Goal: Check status: Check status

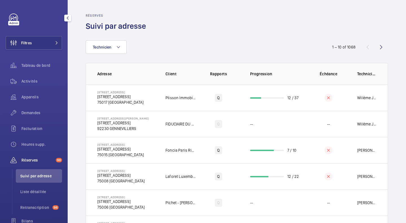
click at [25, 45] on span "Filtres" at bounding box center [26, 43] width 11 height 6
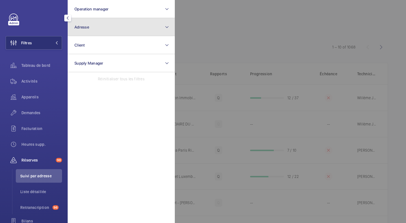
click at [96, 33] on button "Adresse" at bounding box center [121, 27] width 107 height 18
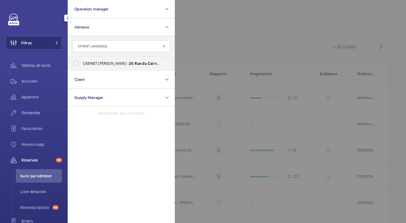
type input "[STREET_ADDRESS]"
click at [78, 63] on label "CABINET [PERSON_NAME] - [STREET_ADDRESS]" at bounding box center [117, 64] width 98 height 14
click at [78, 63] on input "CABINET [PERSON_NAME] - [STREET_ADDRESS]" at bounding box center [75, 63] width 11 height 11
checkbox input "true"
click at [202, 28] on div at bounding box center [378, 111] width 406 height 223
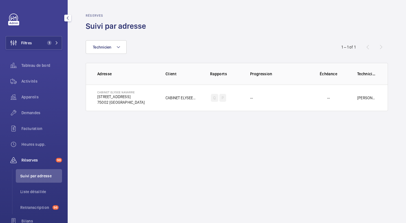
click at [28, 81] on span "Activités" at bounding box center [41, 81] width 41 height 6
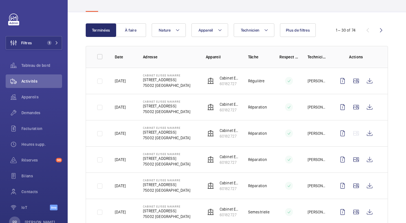
scroll to position [45, 0]
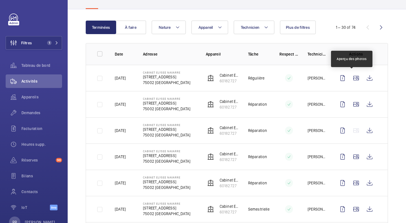
click at [354, 79] on wm-front-icon-button at bounding box center [356, 78] width 14 height 14
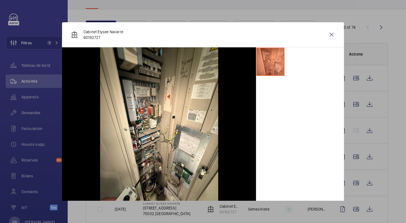
click at [394, 123] on div at bounding box center [203, 111] width 406 height 223
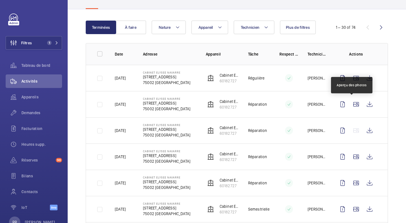
click at [352, 107] on wm-front-icon-button at bounding box center [356, 105] width 14 height 14
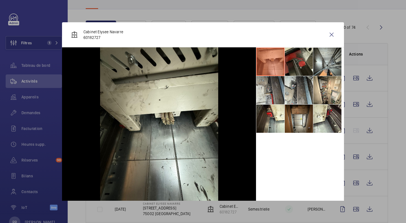
click at [329, 57] on li at bounding box center [327, 62] width 28 height 28
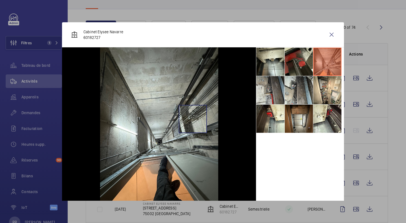
scroll to position [5, 0]
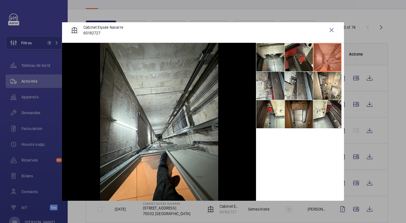
click at [321, 79] on li at bounding box center [327, 86] width 28 height 28
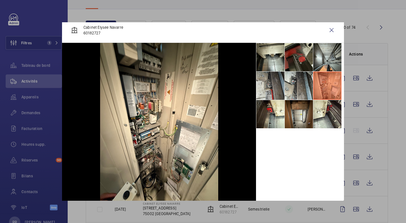
click at [328, 31] on wm-front-icon-button at bounding box center [332, 30] width 14 height 14
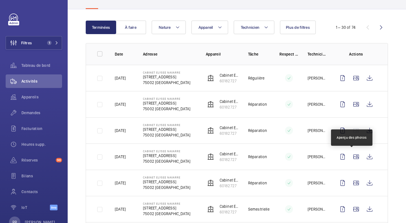
click at [351, 160] on wm-front-icon-button at bounding box center [356, 157] width 14 height 14
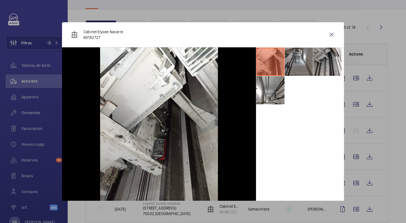
click at [354, 185] on div at bounding box center [203, 111] width 406 height 223
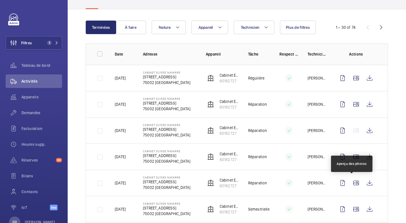
click at [354, 185] on wm-front-icon-button at bounding box center [356, 183] width 14 height 14
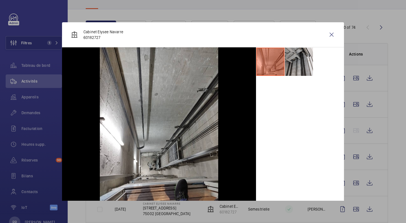
click at [394, 182] on div at bounding box center [203, 111] width 406 height 223
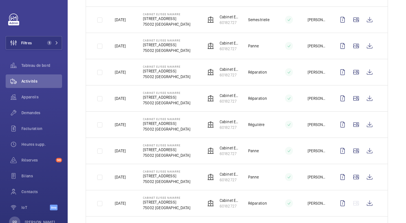
scroll to position [235, 0]
click at [352, 25] on wm-front-icon-button at bounding box center [356, 19] width 14 height 14
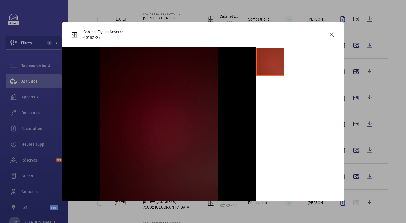
click at [354, 44] on div at bounding box center [203, 111] width 406 height 223
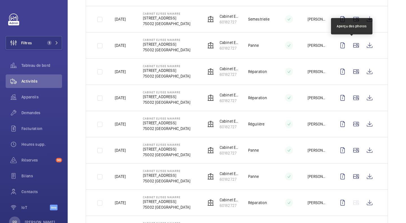
click at [354, 44] on wm-front-icon-button at bounding box center [356, 46] width 14 height 14
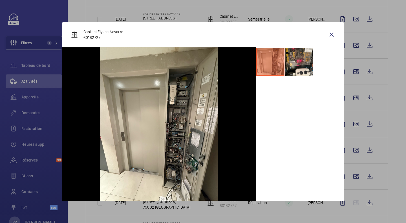
click at [350, 72] on div at bounding box center [203, 111] width 406 height 223
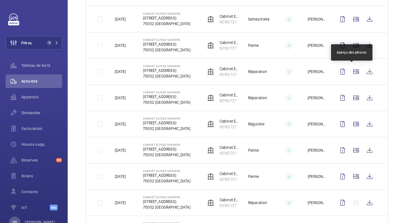
click at [350, 72] on wm-front-icon-button at bounding box center [356, 72] width 14 height 14
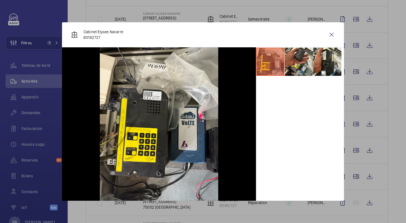
click at [352, 99] on div at bounding box center [203, 111] width 406 height 223
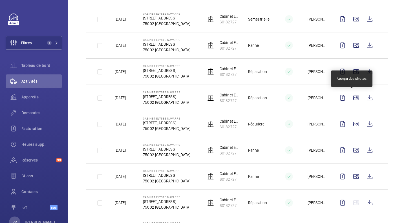
click at [352, 99] on wm-front-icon-button at bounding box center [356, 98] width 14 height 14
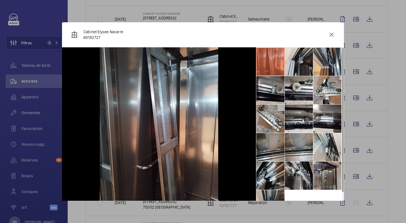
click at [291, 184] on li at bounding box center [299, 176] width 28 height 28
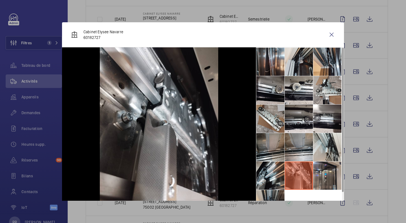
click at [261, 174] on li at bounding box center [270, 176] width 28 height 28
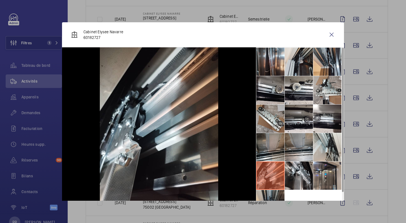
click at [315, 175] on li at bounding box center [327, 176] width 28 height 28
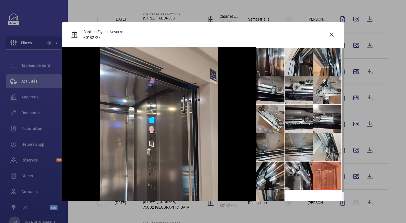
scroll to position [13, 0]
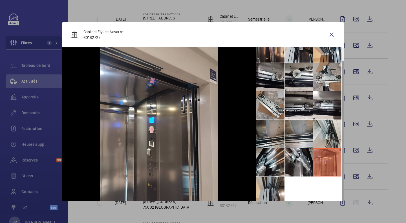
click at [263, 192] on li at bounding box center [270, 191] width 28 height 28
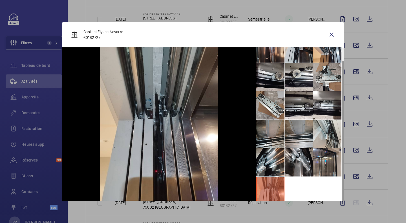
click at [389, 154] on div at bounding box center [203, 111] width 406 height 223
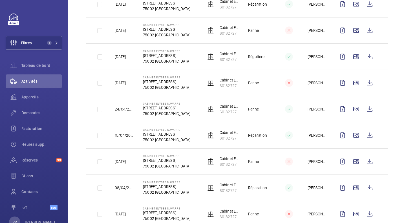
scroll to position [460, 0]
click at [353, 134] on wm-front-icon-button at bounding box center [356, 135] width 14 height 14
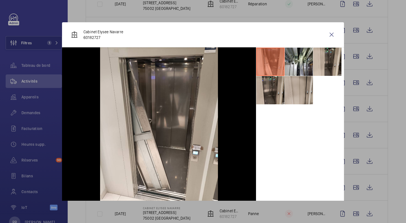
click at [388, 180] on div at bounding box center [203, 111] width 406 height 223
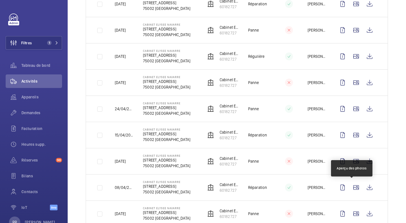
click at [352, 188] on wm-front-icon-button at bounding box center [356, 188] width 14 height 14
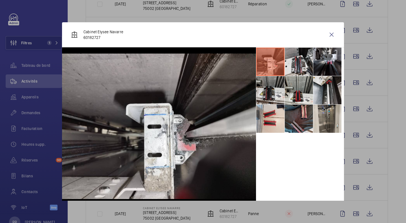
click at [351, 211] on div at bounding box center [203, 111] width 406 height 223
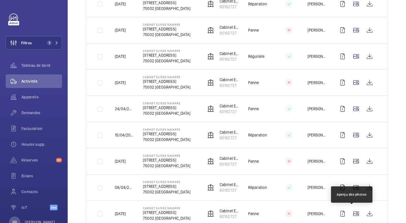
click at [351, 211] on wm-front-icon-button at bounding box center [356, 214] width 14 height 14
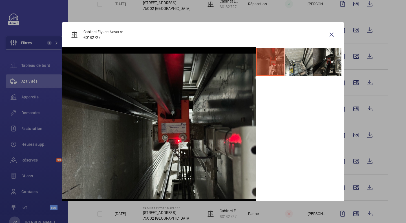
click at [382, 187] on div at bounding box center [203, 111] width 406 height 223
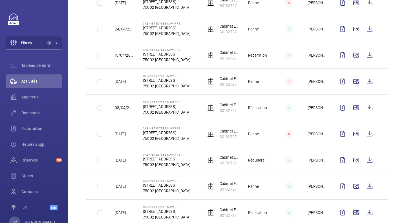
scroll to position [540, 0]
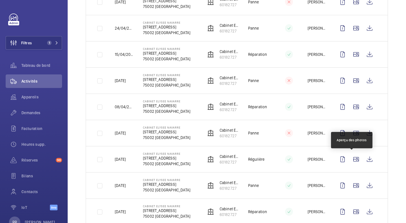
click at [352, 161] on wm-front-icon-button at bounding box center [356, 160] width 14 height 14
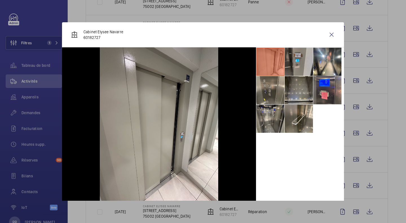
click at [396, 188] on div at bounding box center [203, 111] width 406 height 223
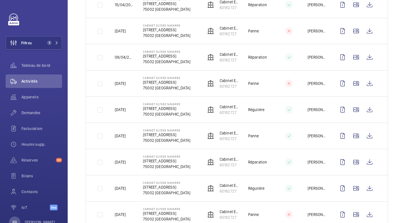
scroll to position [591, 0]
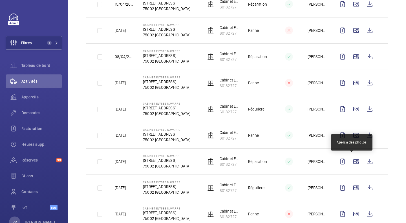
click at [354, 163] on wm-front-icon-button at bounding box center [356, 162] width 14 height 14
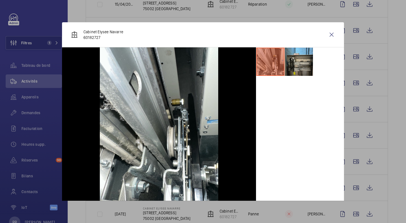
click at [295, 66] on li at bounding box center [299, 62] width 28 height 28
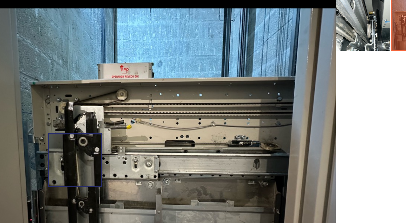
scroll to position [9, 0]
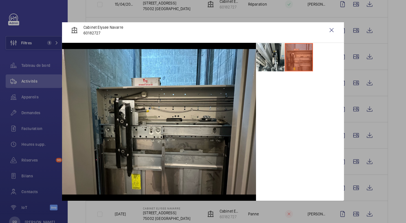
click at [328, 26] on wm-front-icon-button at bounding box center [332, 30] width 14 height 14
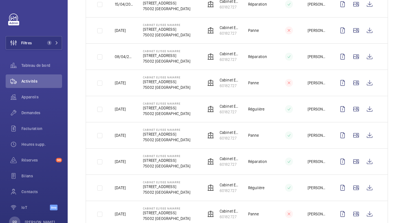
scroll to position [687, 0]
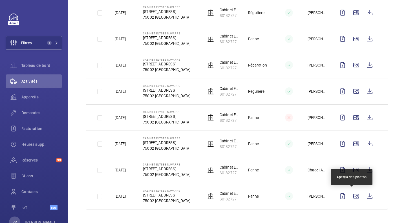
click at [349, 198] on wm-front-icon-button at bounding box center [356, 196] width 14 height 14
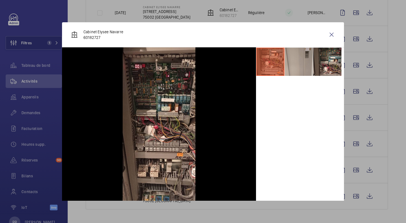
click at [320, 66] on li at bounding box center [327, 62] width 28 height 28
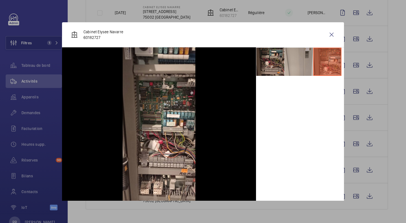
click at [328, 36] on wm-front-icon-button at bounding box center [332, 35] width 14 height 14
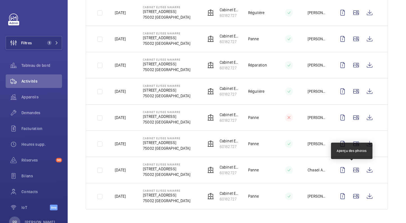
click at [352, 167] on wm-front-icon-button at bounding box center [356, 170] width 14 height 14
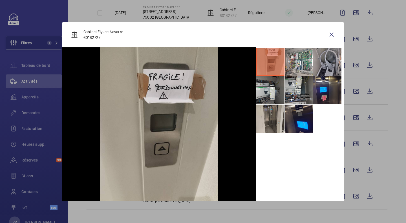
click at [263, 92] on li at bounding box center [270, 90] width 28 height 28
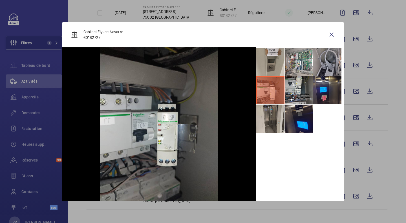
click at [300, 59] on li at bounding box center [299, 62] width 28 height 28
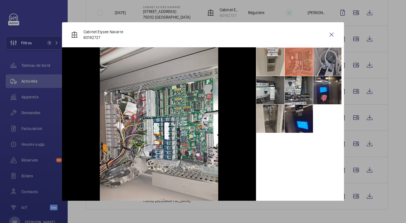
click at [325, 36] on wm-front-icon-button at bounding box center [332, 35] width 14 height 14
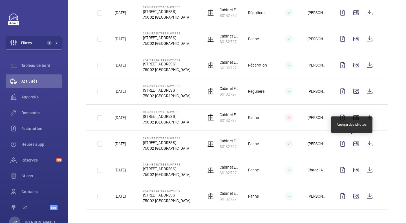
click at [352, 143] on wm-front-icon-button at bounding box center [356, 144] width 14 height 14
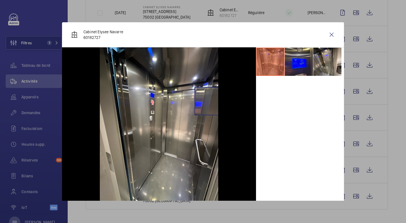
click at [206, 101] on img at bounding box center [159, 126] width 118 height 158
click at [292, 62] on li at bounding box center [299, 62] width 28 height 28
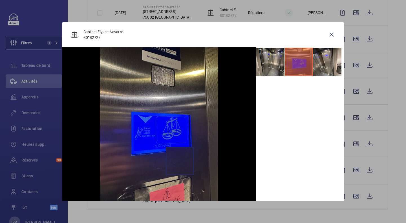
scroll to position [5, 0]
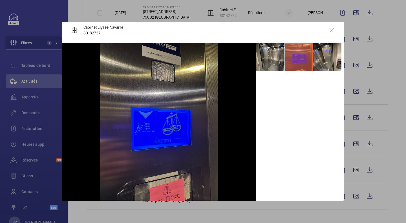
click at [323, 54] on li at bounding box center [327, 57] width 28 height 28
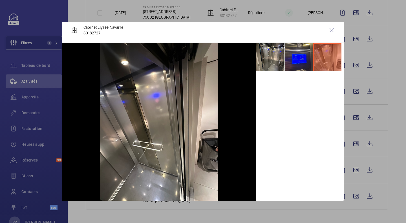
click at [289, 57] on li at bounding box center [299, 57] width 28 height 28
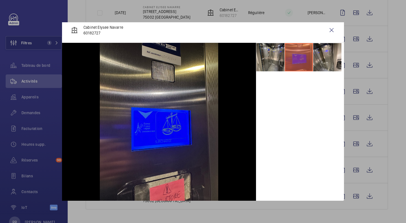
click at [357, 197] on div at bounding box center [203, 111] width 406 height 223
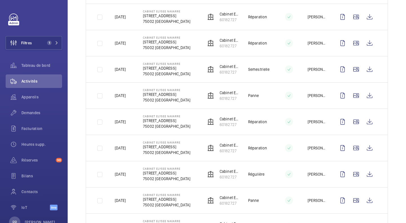
scroll to position [0, 0]
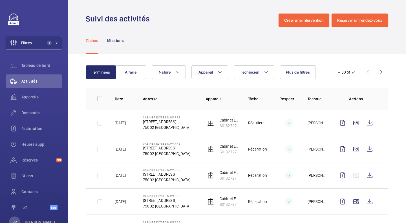
click at [374, 69] on wm-front-icon-button at bounding box center [381, 72] width 14 height 14
click at [375, 72] on div "61 – 74 of 74" at bounding box center [354, 72] width 68 height 7
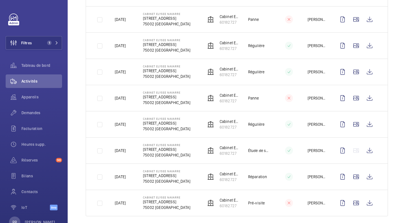
scroll to position [268, 0]
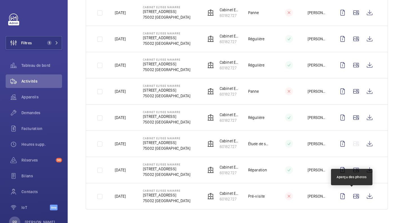
click at [349, 196] on wm-front-icon-button at bounding box center [356, 196] width 14 height 14
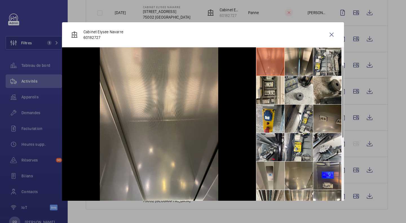
scroll to position [41, 0]
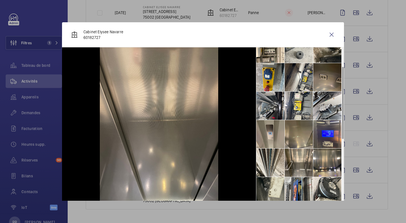
click at [326, 136] on li at bounding box center [327, 134] width 28 height 28
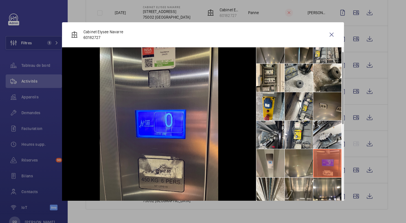
scroll to position [0, 0]
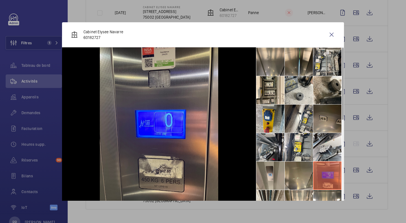
click at [353, 170] on div at bounding box center [203, 111] width 406 height 223
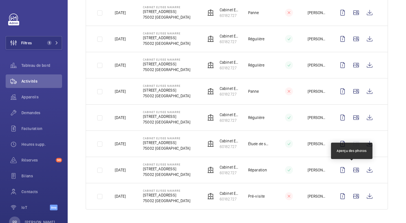
click at [353, 170] on wm-front-icon-button at bounding box center [356, 170] width 14 height 14
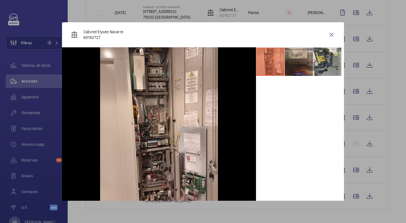
click at [325, 33] on wm-front-icon-button at bounding box center [332, 35] width 14 height 14
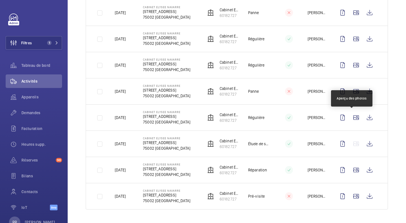
click at [354, 119] on wm-front-icon-button at bounding box center [356, 118] width 14 height 14
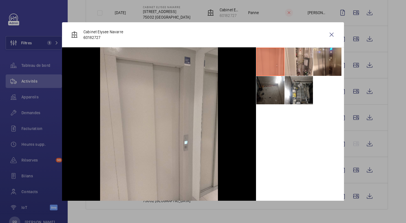
click at [292, 87] on li at bounding box center [299, 90] width 28 height 28
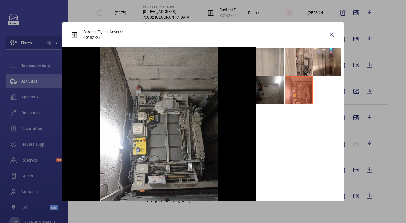
click at [329, 34] on wm-front-icon-button at bounding box center [332, 35] width 14 height 14
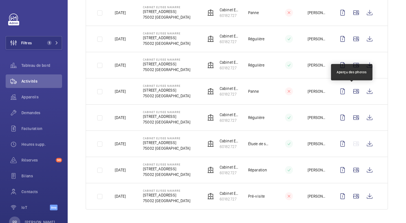
click at [351, 88] on wm-front-icon-button at bounding box center [356, 92] width 14 height 14
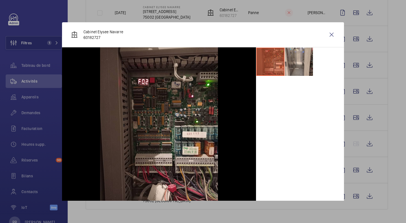
click at [349, 91] on div at bounding box center [203, 111] width 406 height 223
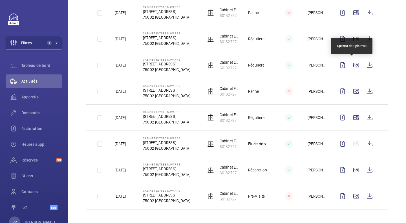
click at [353, 66] on wm-front-icon-button at bounding box center [356, 65] width 14 height 14
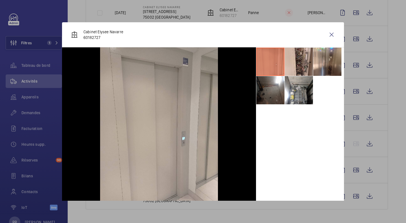
click at [293, 98] on li at bounding box center [299, 90] width 28 height 28
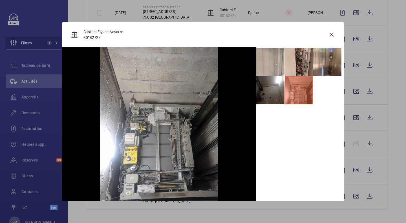
click at [298, 65] on li at bounding box center [299, 62] width 28 height 28
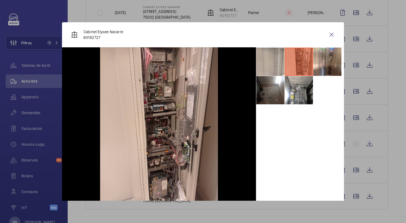
click at [326, 37] on wm-front-icon-button at bounding box center [332, 35] width 14 height 14
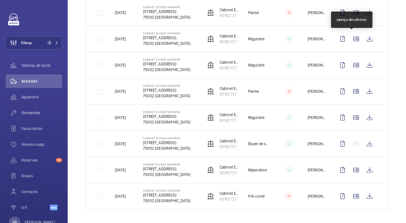
click at [352, 38] on wm-front-icon-button at bounding box center [356, 39] width 14 height 14
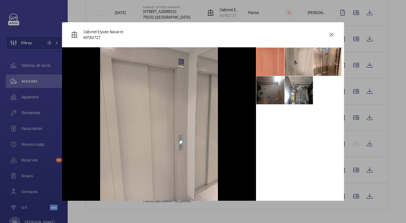
click at [295, 91] on li at bounding box center [299, 90] width 28 height 28
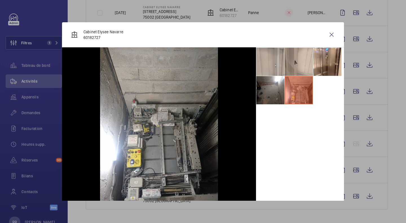
click at [352, 11] on div at bounding box center [203, 111] width 406 height 223
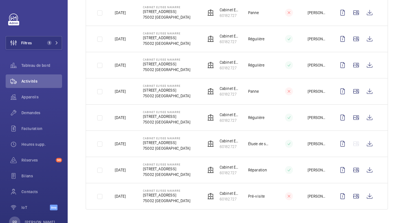
drag, startPoint x: 352, startPoint y: 11, endPoint x: 353, endPoint y: 15, distance: 4.3
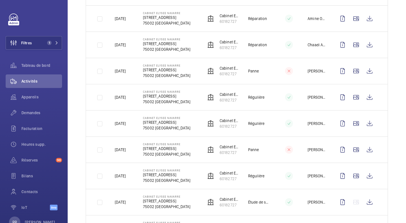
scroll to position [209, 0]
click at [352, 70] on wm-front-icon-button at bounding box center [356, 71] width 14 height 14
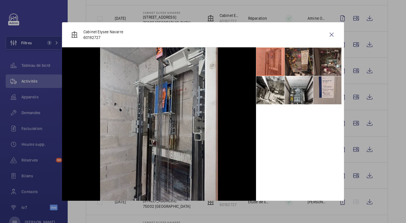
click at [397, 142] on div at bounding box center [203, 111] width 406 height 223
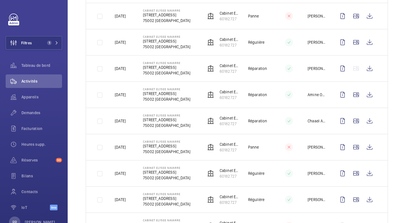
scroll to position [133, 0]
click at [352, 45] on wm-front-icon-button at bounding box center [356, 43] width 14 height 14
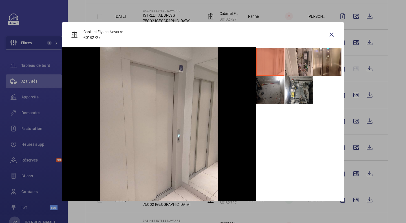
click at [352, 16] on div at bounding box center [203, 111] width 406 height 223
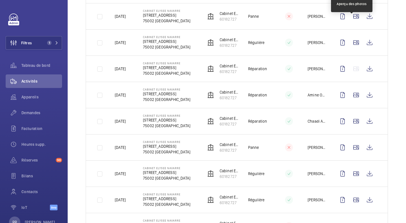
click at [352, 16] on wm-front-icon-button at bounding box center [356, 17] width 14 height 14
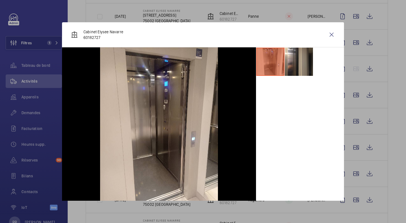
click at [383, 31] on div at bounding box center [203, 111] width 406 height 223
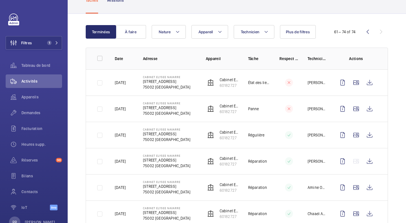
scroll to position [40, 0]
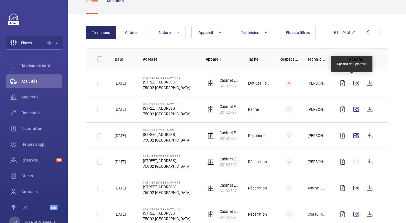
click at [350, 83] on wm-front-icon-button at bounding box center [356, 83] width 14 height 14
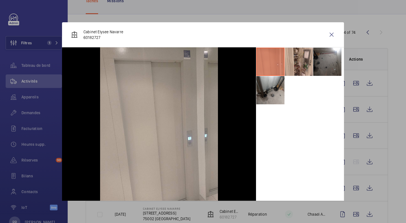
click at [263, 94] on li at bounding box center [270, 90] width 28 height 28
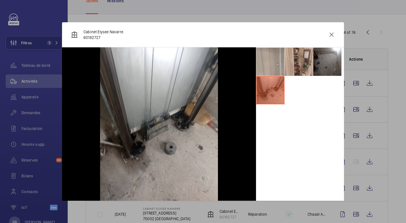
click at [298, 65] on li at bounding box center [299, 62] width 28 height 28
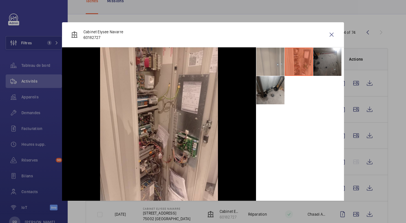
click at [327, 34] on wm-front-icon-button at bounding box center [332, 35] width 14 height 14
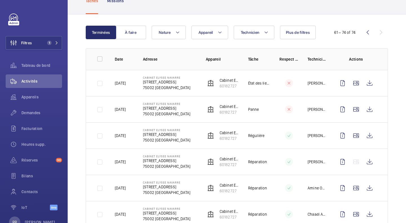
click at [361, 33] on wm-front-icon-button at bounding box center [368, 33] width 14 height 14
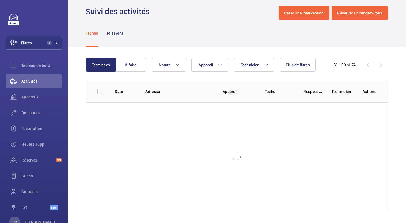
scroll to position [7, 0]
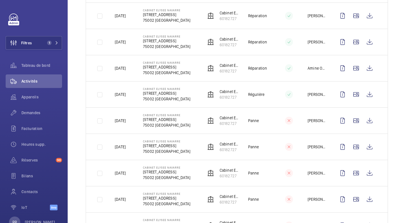
scroll to position [687, 0]
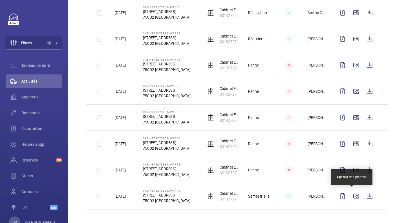
click at [352, 198] on wm-front-icon-button at bounding box center [356, 196] width 14 height 14
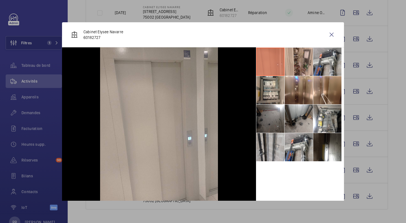
click at [324, 123] on li at bounding box center [327, 119] width 28 height 28
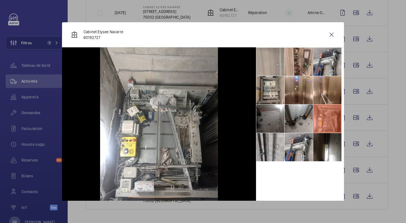
click at [266, 93] on li at bounding box center [270, 90] width 28 height 28
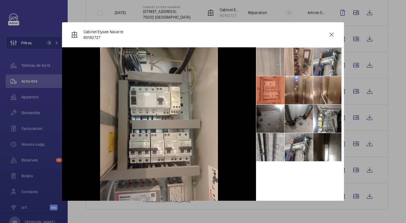
click at [320, 66] on li at bounding box center [327, 62] width 28 height 28
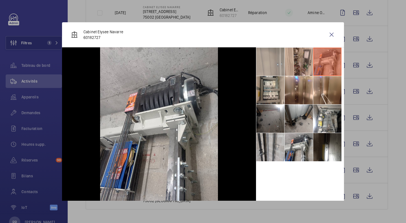
click at [330, 33] on wm-front-icon-button at bounding box center [332, 35] width 14 height 14
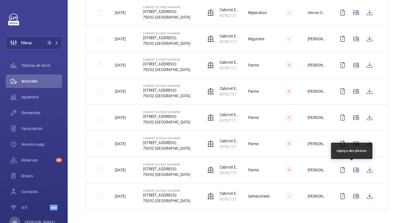
click at [353, 174] on wm-front-icon-button at bounding box center [356, 170] width 14 height 14
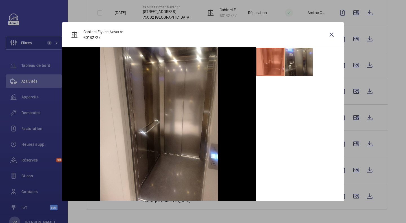
click at [354, 142] on div at bounding box center [203, 111] width 406 height 223
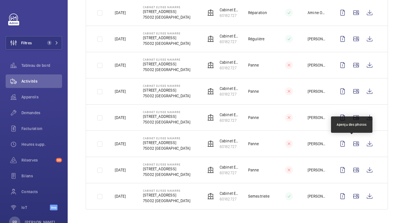
click at [354, 142] on wm-front-icon-button at bounding box center [356, 144] width 14 height 14
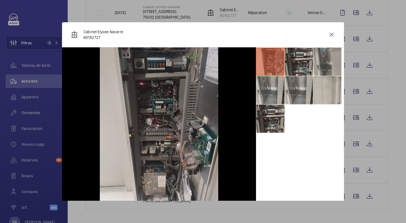
click at [353, 117] on div at bounding box center [203, 111] width 406 height 223
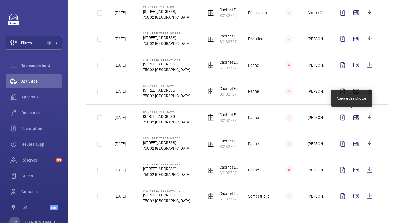
click at [353, 117] on wm-front-icon-button at bounding box center [356, 118] width 14 height 14
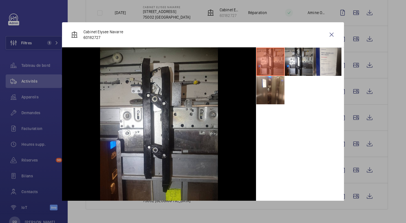
click at [286, 66] on li at bounding box center [299, 62] width 28 height 28
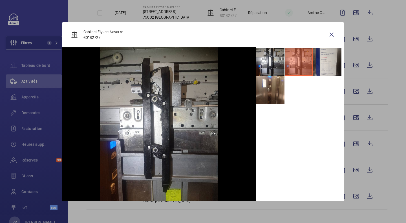
click at [326, 34] on wm-front-icon-button at bounding box center [332, 35] width 14 height 14
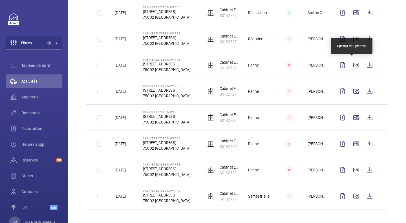
click at [352, 69] on wm-front-icon-button at bounding box center [356, 65] width 14 height 14
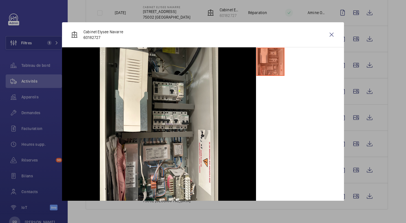
click at [352, 39] on div at bounding box center [203, 111] width 406 height 223
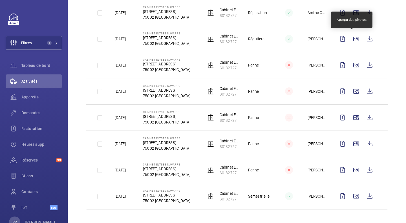
click at [352, 39] on wm-front-icon-button at bounding box center [356, 39] width 14 height 14
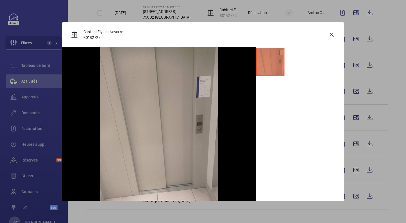
click at [351, 12] on div at bounding box center [203, 111] width 406 height 223
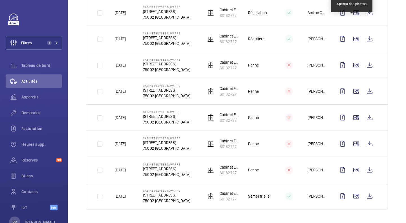
click at [351, 12] on wm-front-icon-button at bounding box center [356, 13] width 14 height 14
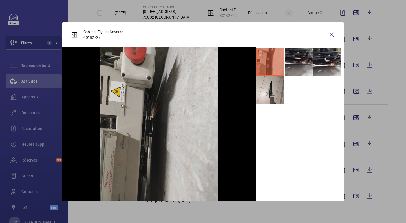
click at [395, 51] on div at bounding box center [203, 111] width 406 height 223
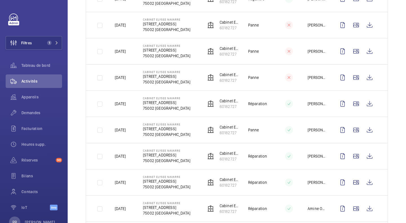
scroll to position [472, 0]
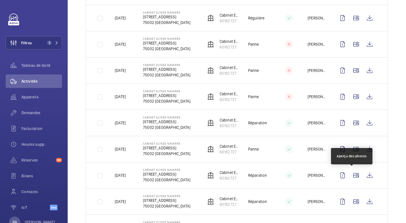
click at [350, 176] on wm-front-icon-button at bounding box center [356, 176] width 14 height 14
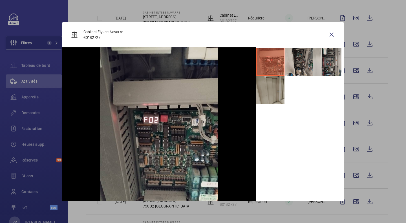
click at [351, 149] on div at bounding box center [203, 111] width 406 height 223
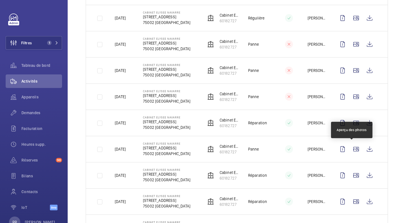
click at [351, 149] on wm-front-icon-button at bounding box center [356, 149] width 14 height 14
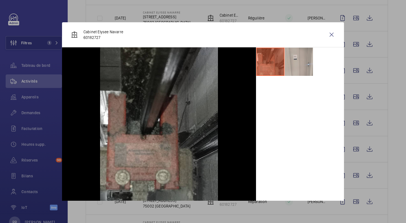
click at [351, 122] on div at bounding box center [203, 111] width 406 height 223
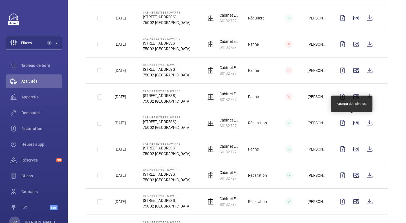
click at [351, 122] on wm-front-icon-button at bounding box center [356, 123] width 14 height 14
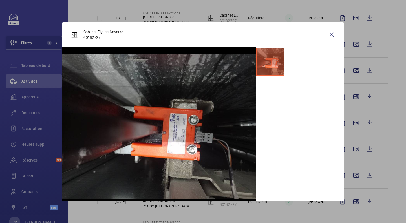
click at [353, 97] on div at bounding box center [203, 111] width 406 height 223
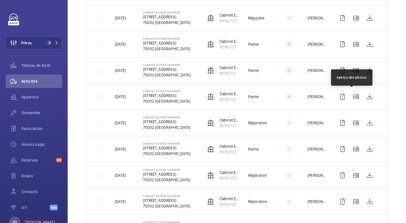
click at [353, 97] on wm-front-icon-button at bounding box center [356, 97] width 14 height 14
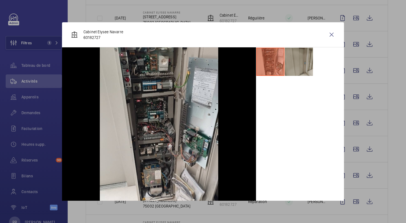
click at [351, 70] on div at bounding box center [203, 111] width 406 height 223
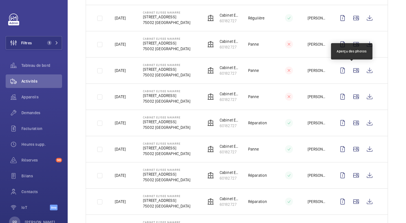
click at [351, 70] on wm-front-icon-button at bounding box center [356, 71] width 14 height 14
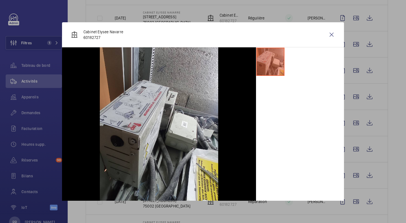
click at [351, 44] on div at bounding box center [203, 111] width 406 height 223
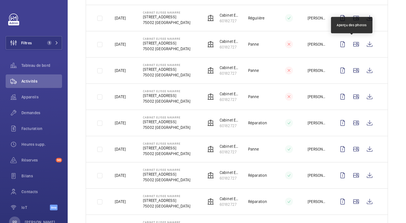
click at [351, 44] on wm-front-icon-button at bounding box center [356, 44] width 14 height 14
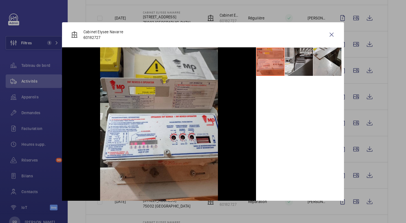
click at [353, 16] on div at bounding box center [203, 111] width 406 height 223
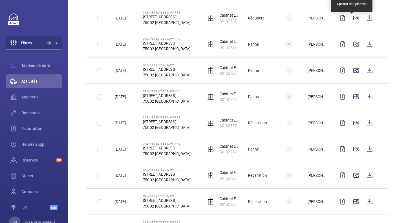
click at [353, 16] on wm-front-icon-button at bounding box center [356, 18] width 14 height 14
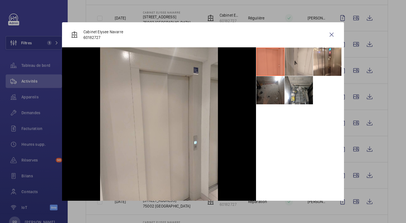
click at [385, 52] on div at bounding box center [203, 111] width 406 height 223
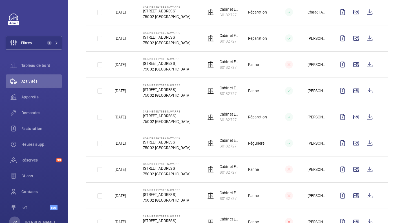
scroll to position [345, 0]
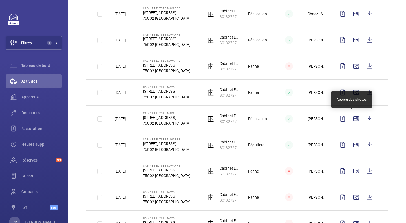
click at [353, 116] on wm-front-icon-button at bounding box center [356, 119] width 14 height 14
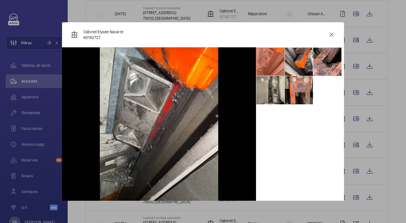
click at [352, 94] on div at bounding box center [203, 111] width 406 height 223
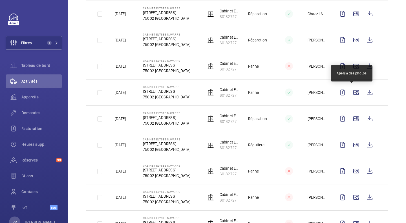
click at [352, 94] on wm-front-icon-button at bounding box center [356, 93] width 14 height 14
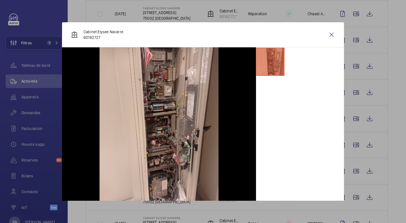
click at [353, 67] on div at bounding box center [203, 111] width 406 height 223
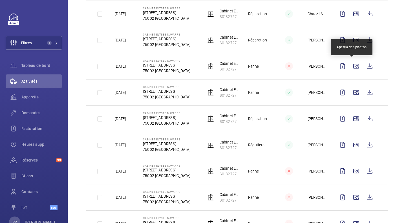
click at [353, 67] on wm-front-icon-button at bounding box center [356, 66] width 14 height 14
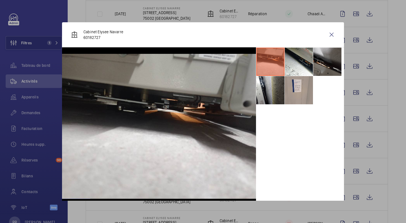
click at [352, 40] on div at bounding box center [203, 111] width 406 height 223
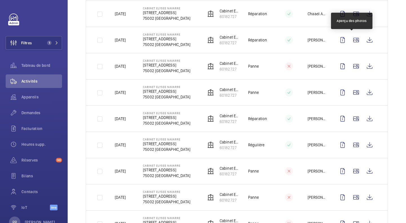
click at [352, 40] on wm-front-icon-button at bounding box center [356, 40] width 14 height 14
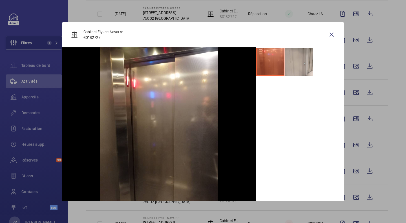
click at [354, 12] on div at bounding box center [203, 111] width 406 height 223
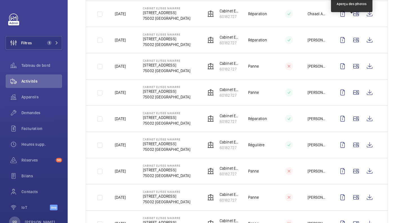
click at [354, 12] on wm-front-icon-button at bounding box center [356, 14] width 14 height 14
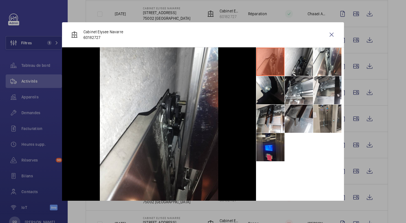
click at [398, 48] on div at bounding box center [203, 111] width 406 height 223
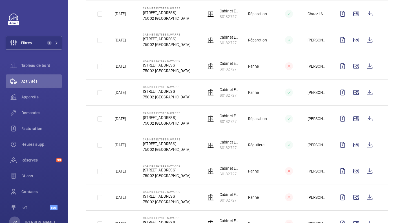
click at [398, 48] on div "Terminées À faire Technicien Appareil Nature Plus de filtres 31 – 60 of 74 Date…" at bounding box center [237, 137] width 338 height 856
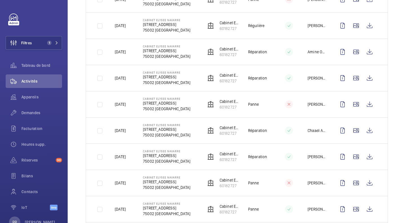
scroll to position [225, 0]
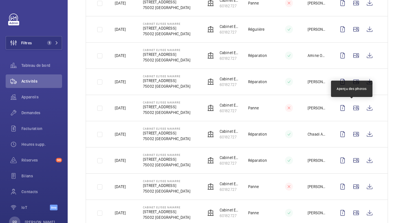
click at [349, 108] on wm-front-icon-button at bounding box center [356, 108] width 14 height 14
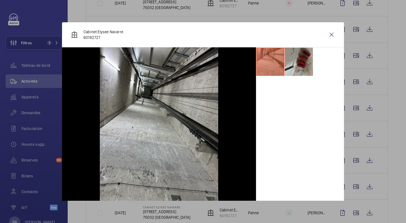
click at [351, 82] on div at bounding box center [203, 111] width 406 height 223
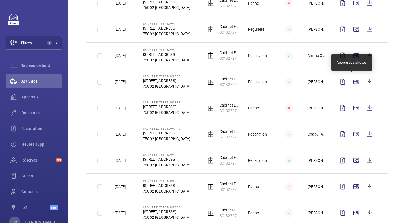
click at [351, 82] on wm-front-icon-button at bounding box center [356, 82] width 14 height 14
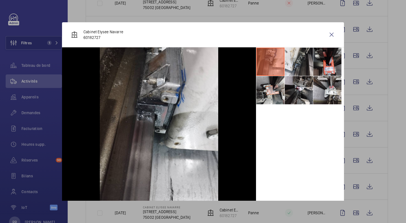
click at [352, 57] on div at bounding box center [203, 111] width 406 height 223
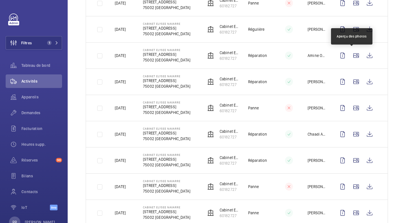
click at [352, 57] on wm-front-icon-button at bounding box center [356, 56] width 14 height 14
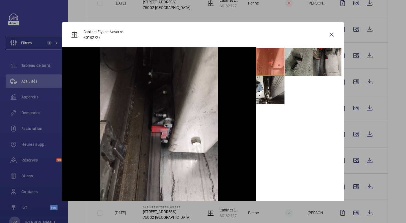
click at [352, 32] on div at bounding box center [203, 111] width 406 height 223
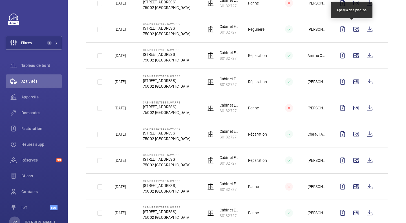
click at [352, 32] on wm-front-icon-button at bounding box center [356, 30] width 14 height 14
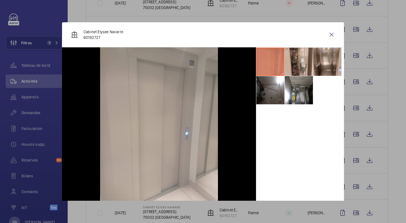
click at [352, 3] on div at bounding box center [203, 111] width 406 height 223
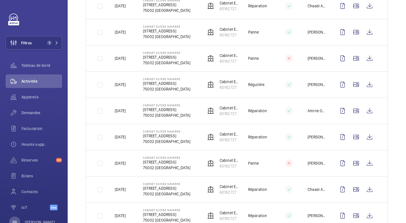
scroll to position [169, 0]
click at [353, 60] on wm-front-icon-button at bounding box center [356, 59] width 14 height 14
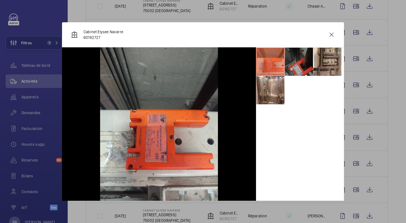
click at [353, 34] on div at bounding box center [203, 111] width 406 height 223
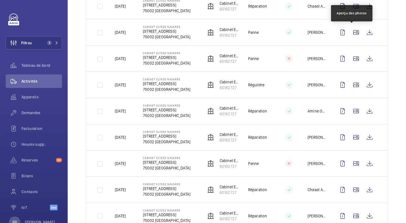
click at [353, 34] on wm-front-icon-button at bounding box center [356, 33] width 14 height 14
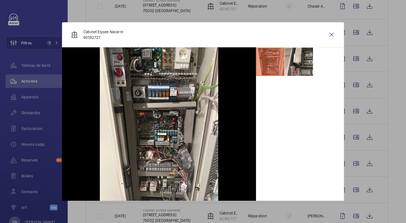
click at [385, 43] on div at bounding box center [203, 111] width 406 height 223
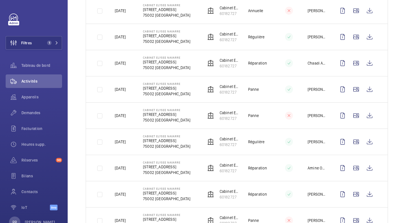
scroll to position [105, 0]
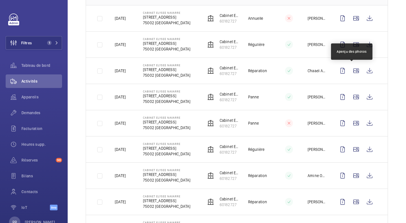
click at [353, 70] on wm-front-icon-button at bounding box center [356, 71] width 14 height 14
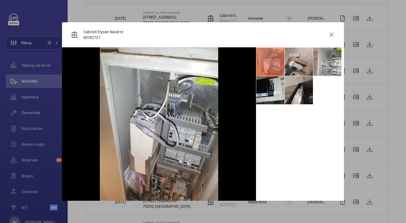
click at [354, 22] on div at bounding box center [203, 111] width 406 height 223
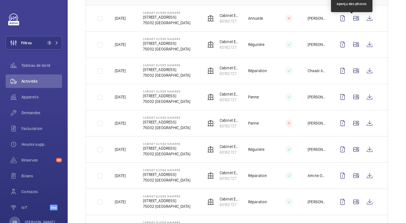
click at [354, 22] on wm-front-icon-button at bounding box center [356, 19] width 14 height 14
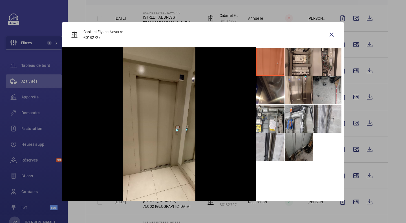
click at [265, 117] on li at bounding box center [270, 119] width 28 height 28
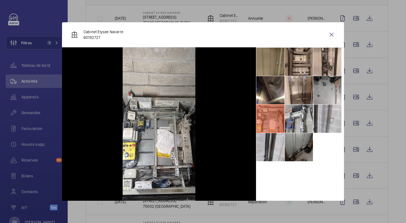
click at [322, 93] on li at bounding box center [327, 90] width 28 height 28
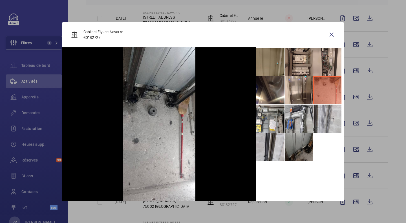
click at [299, 97] on li at bounding box center [299, 90] width 28 height 28
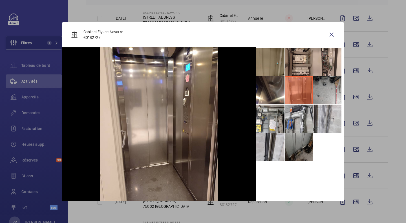
click at [265, 101] on li at bounding box center [270, 90] width 28 height 28
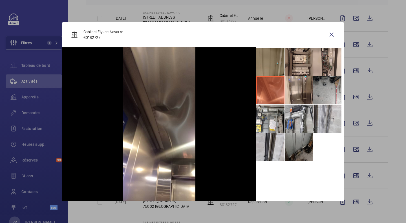
click at [328, 34] on wm-front-icon-button at bounding box center [332, 35] width 14 height 14
